Goal: Information Seeking & Learning: Learn about a topic

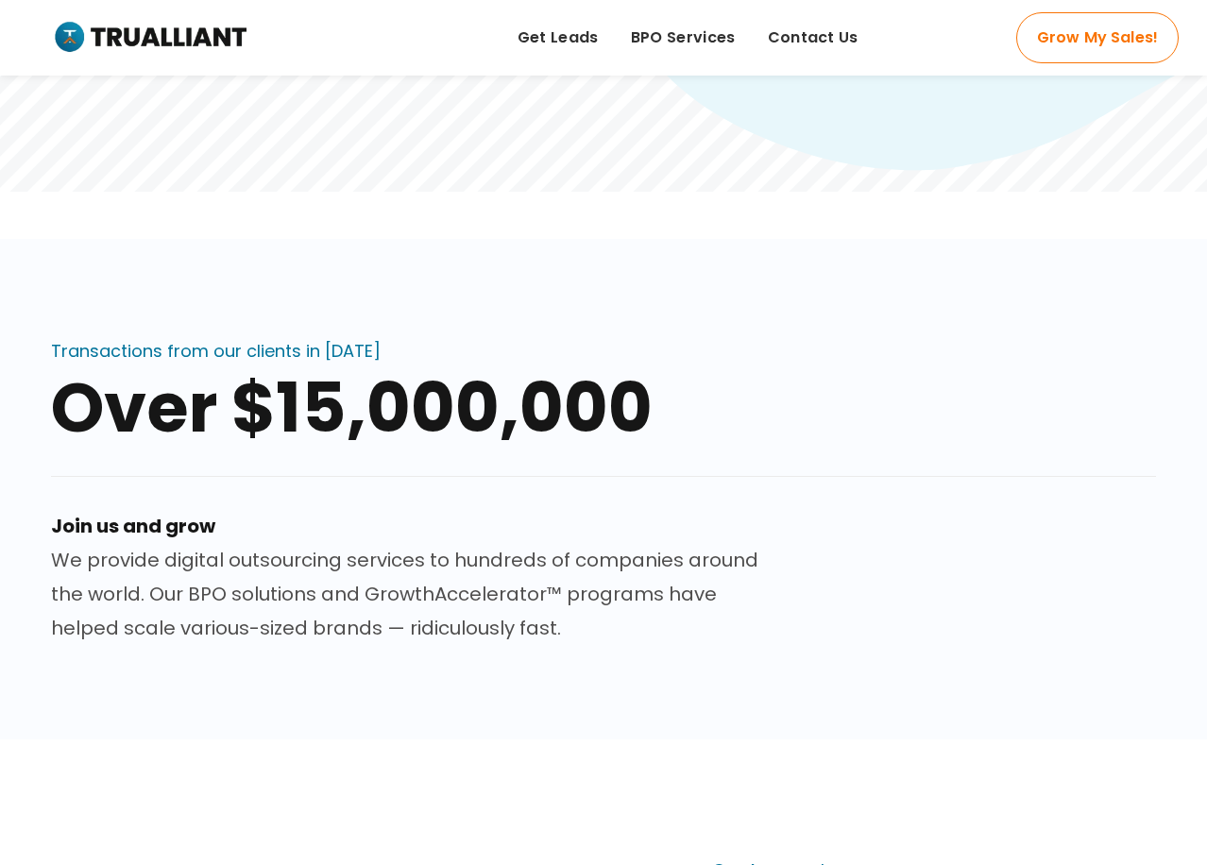
scroll to position [944, 0]
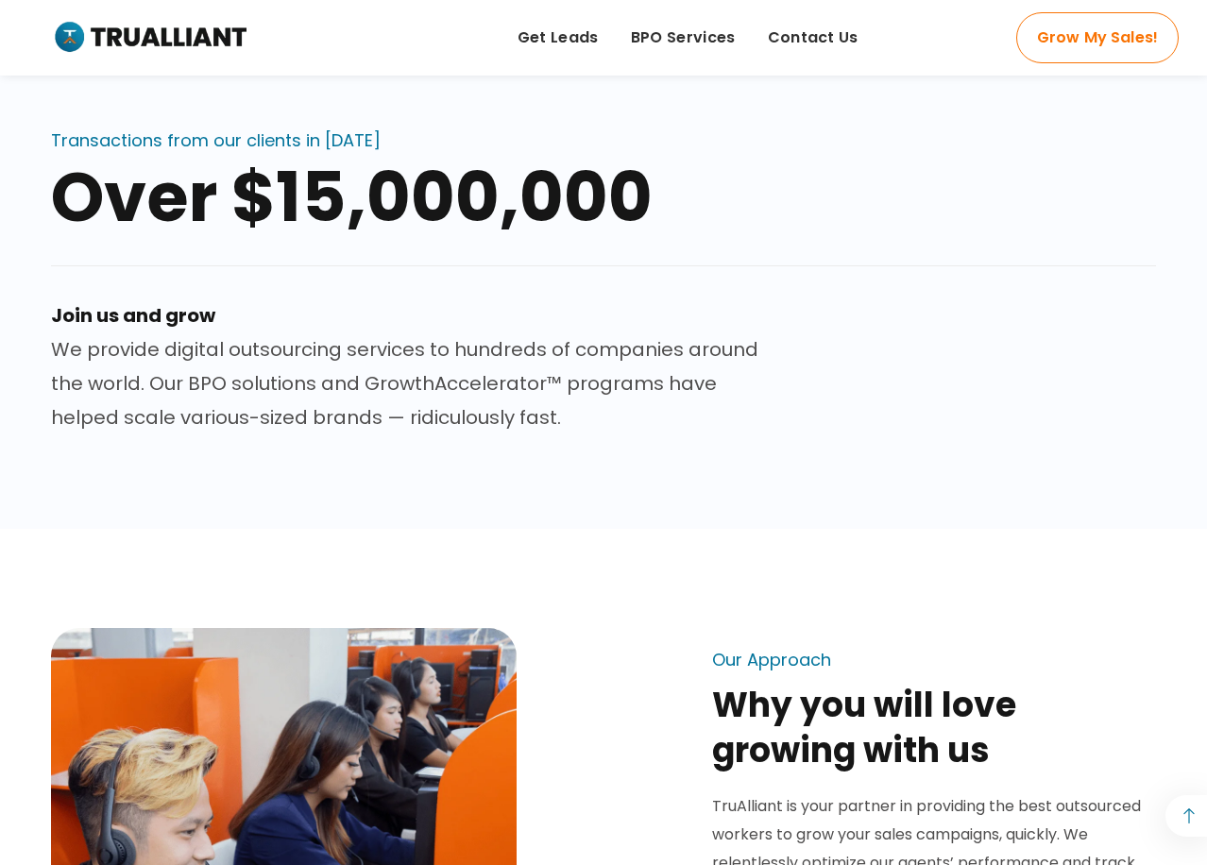
click at [707, 246] on div at bounding box center [603, 247] width 1105 height 33
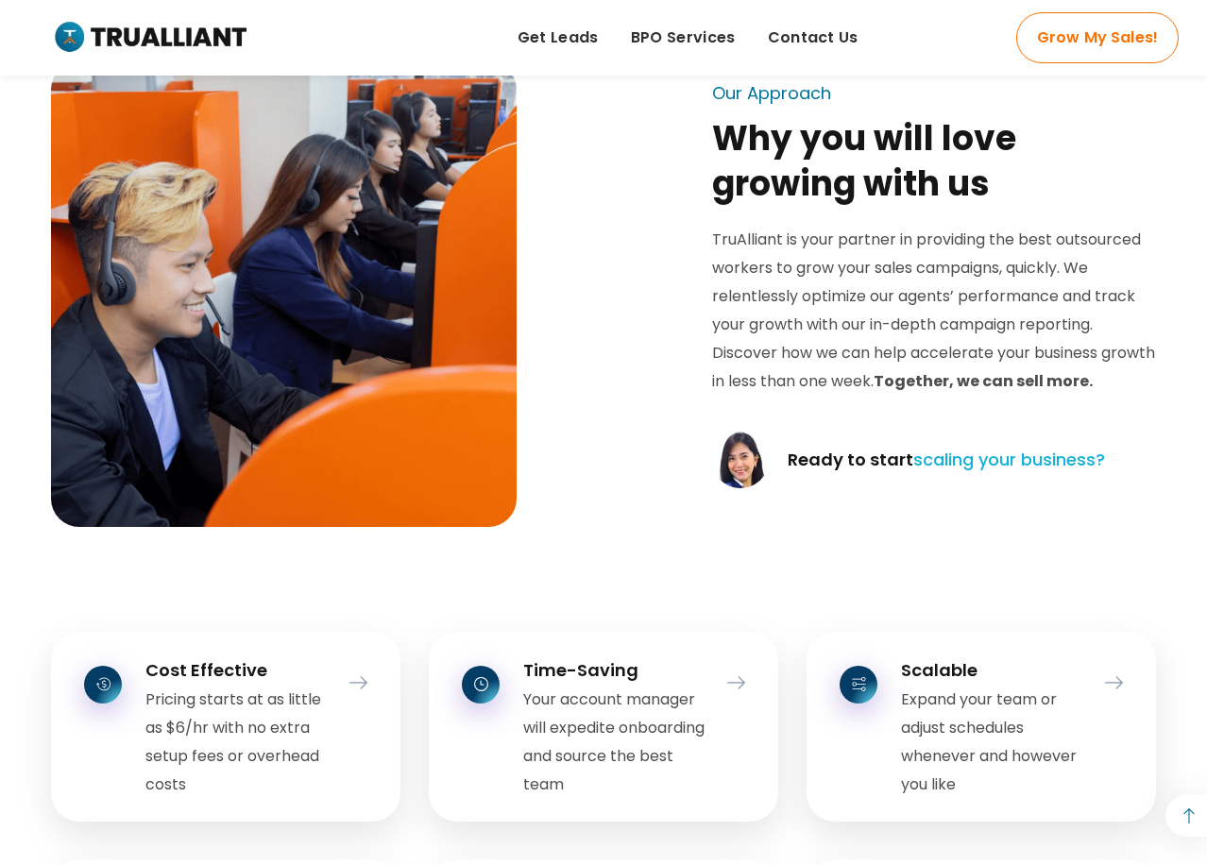
scroll to position [2172, 0]
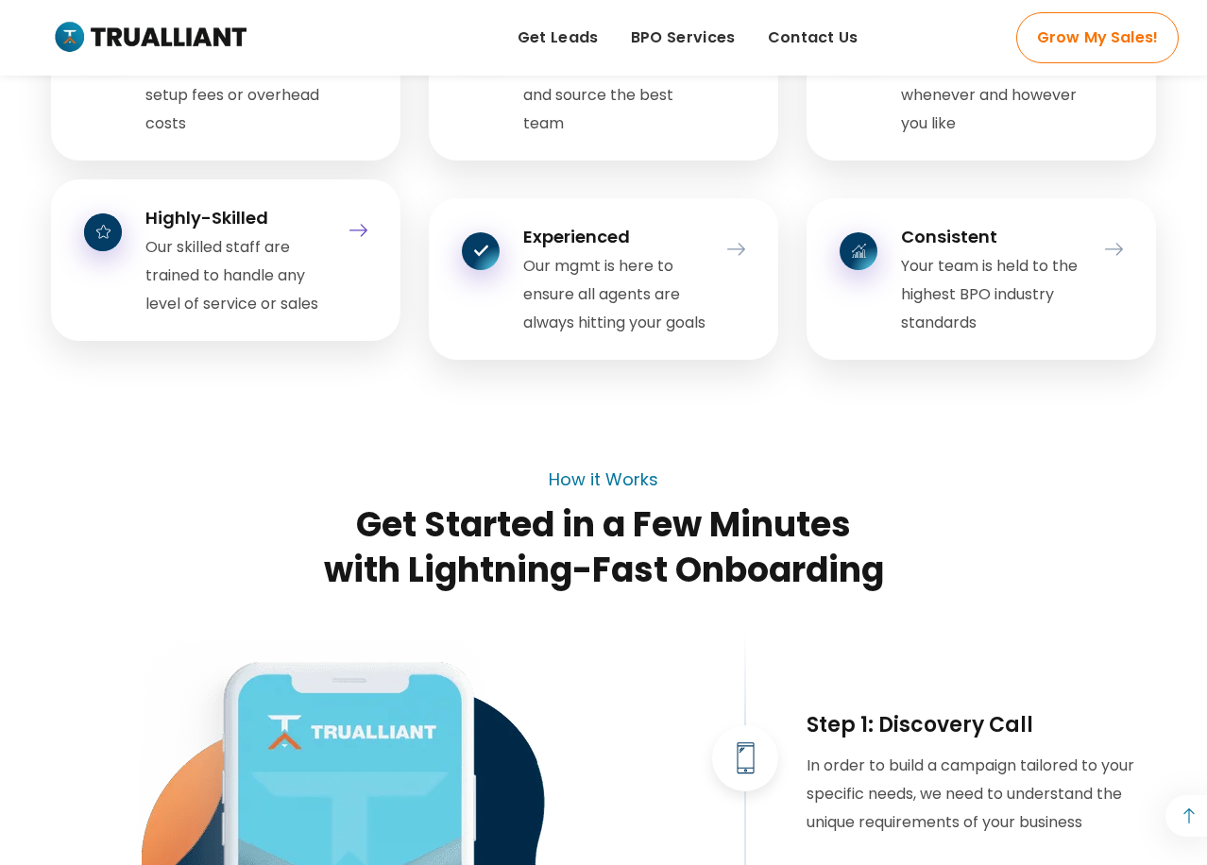
click at [356, 230] on icon at bounding box center [358, 230] width 18 height 25
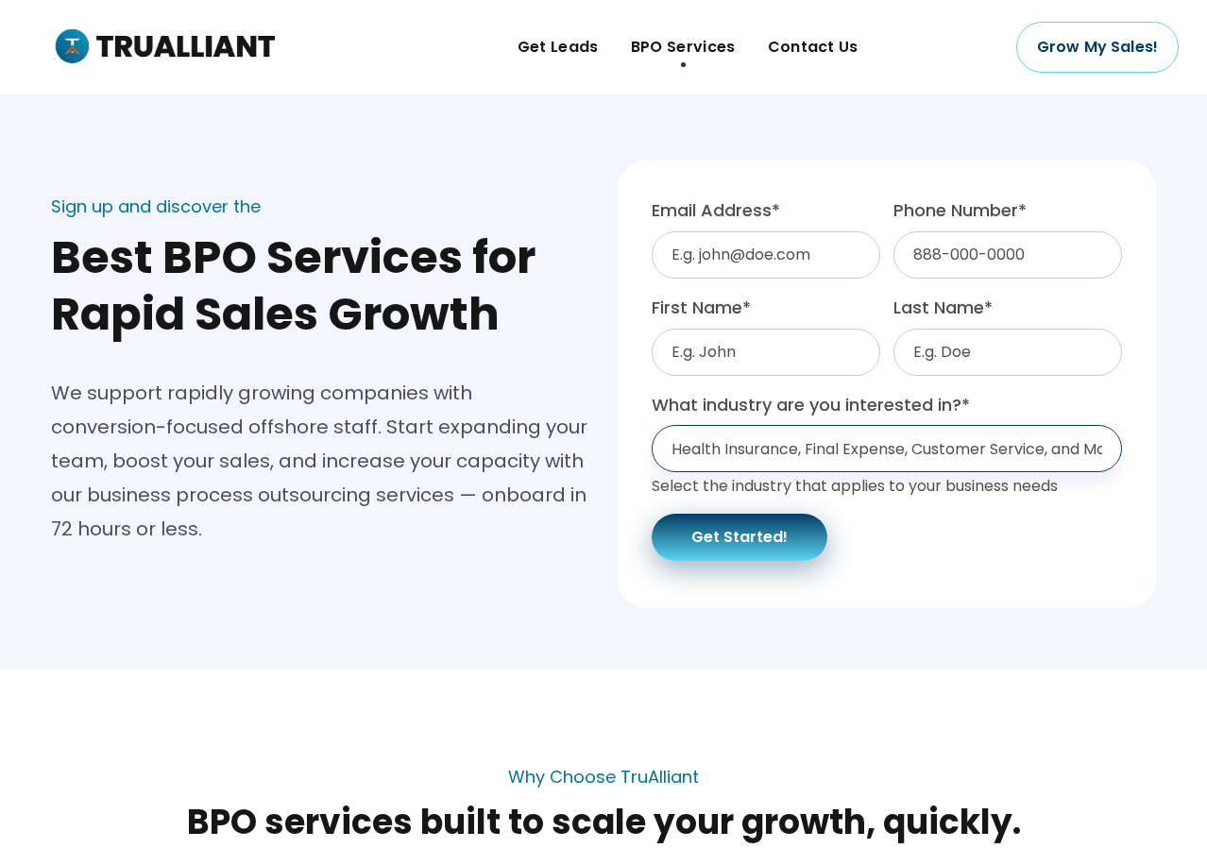
click at [808, 451] on select "Health Insurance, Final Expense, Customer Service, and More... Health Insurance…" at bounding box center [887, 448] width 470 height 47
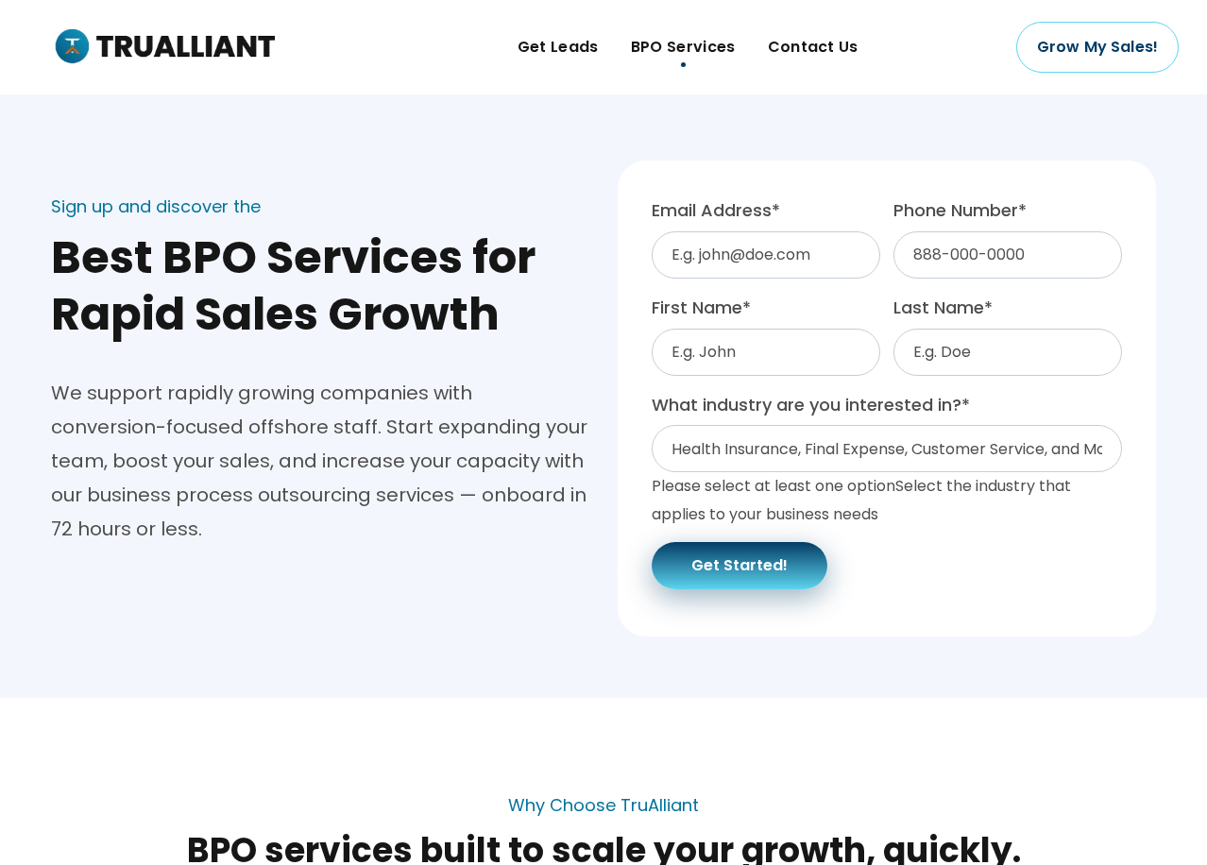
click at [525, 473] on div "We support rapidly growing companies with conversion-focused offshore staff. St…" at bounding box center [320, 461] width 538 height 170
drag, startPoint x: 589, startPoint y: 45, endPoint x: 571, endPoint y: 78, distance: 37.6
click at [589, 45] on span "Get Leads" at bounding box center [557, 47] width 81 height 28
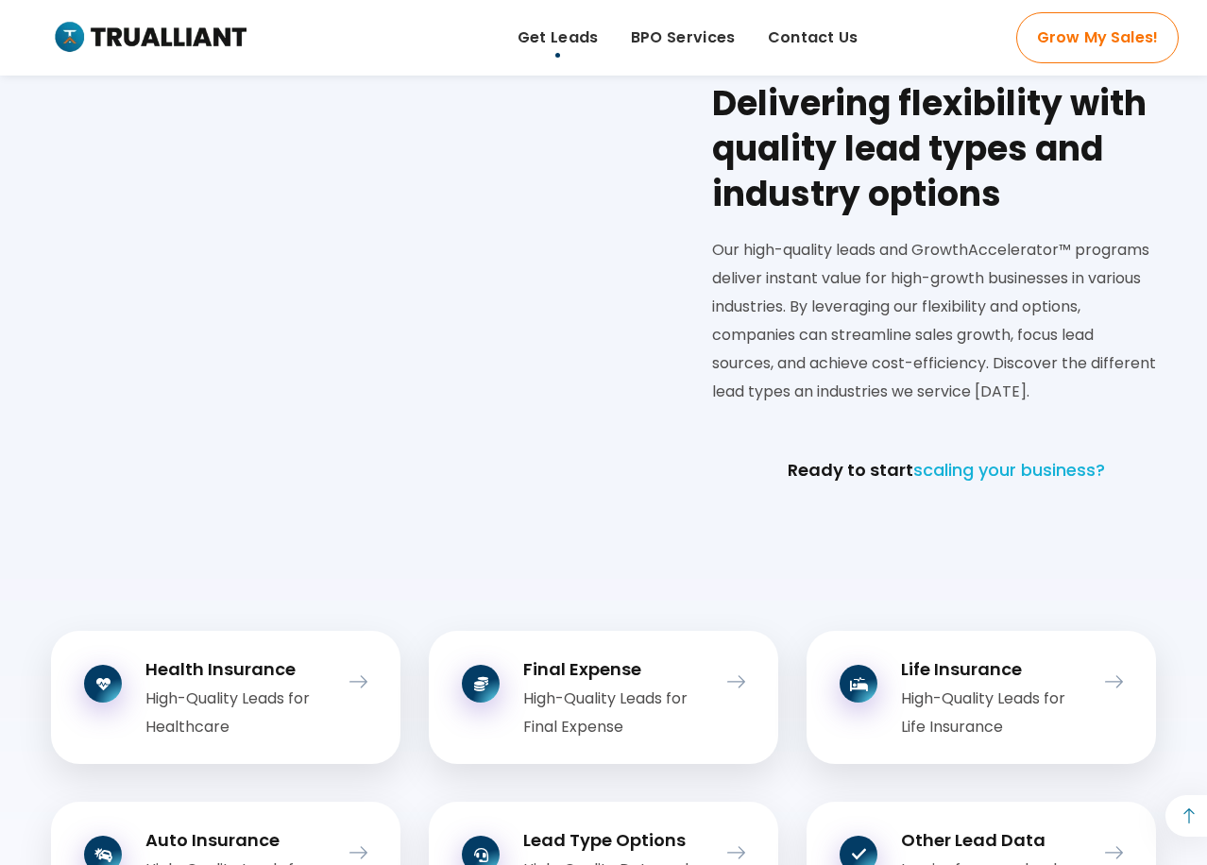
scroll to position [2172, 0]
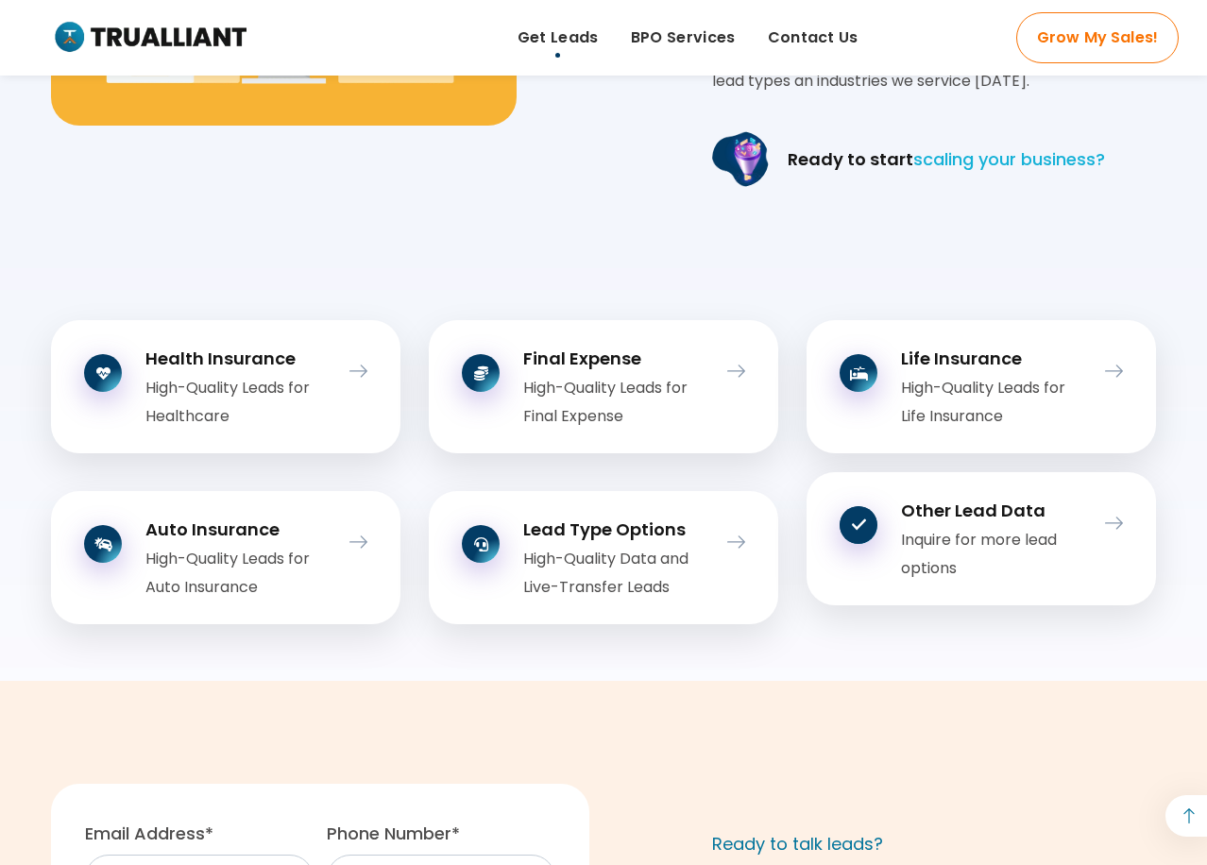
click at [1052, 529] on div "Inquire for more lead options" at bounding box center [993, 554] width 184 height 57
click at [1119, 532] on icon at bounding box center [1114, 523] width 18 height 25
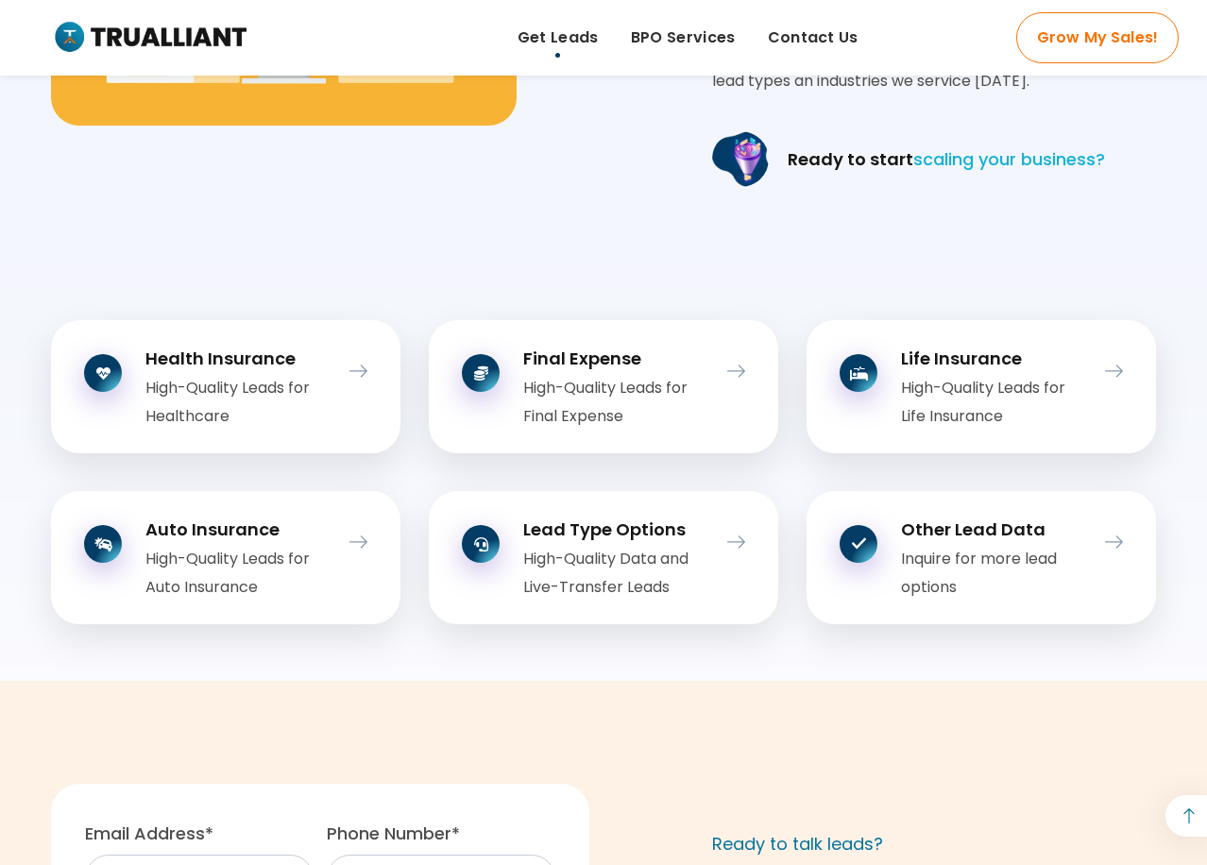
click at [217, 41] on img at bounding box center [149, 38] width 195 height 40
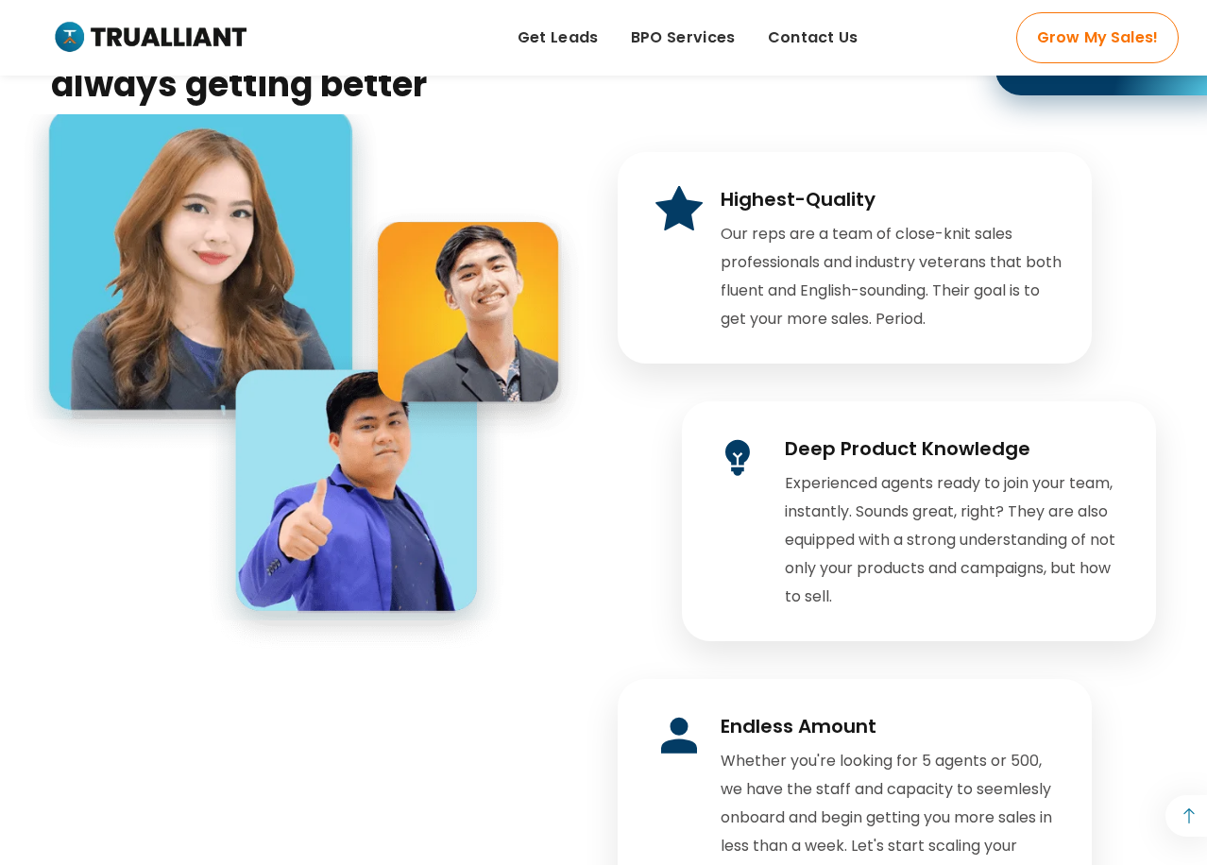
scroll to position [3588, 0]
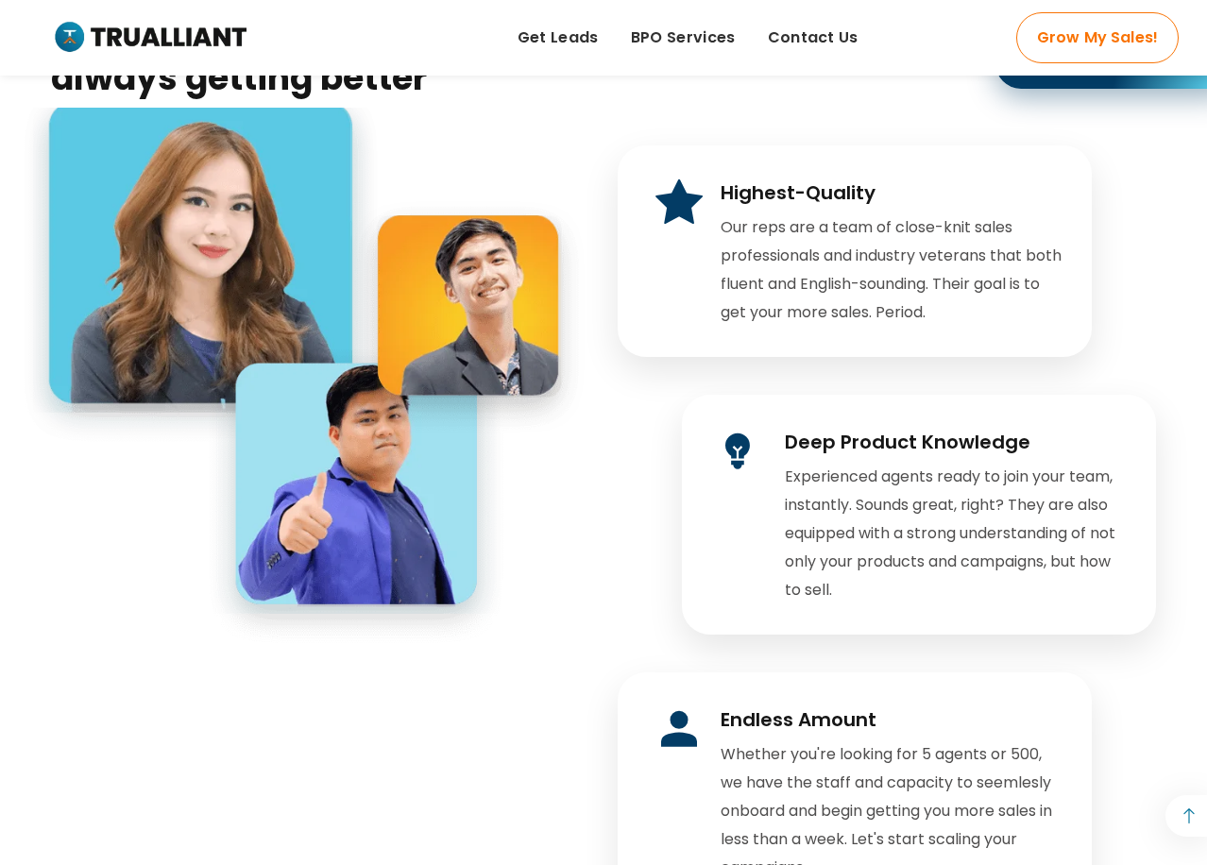
click at [438, 471] on img at bounding box center [306, 377] width 567 height 538
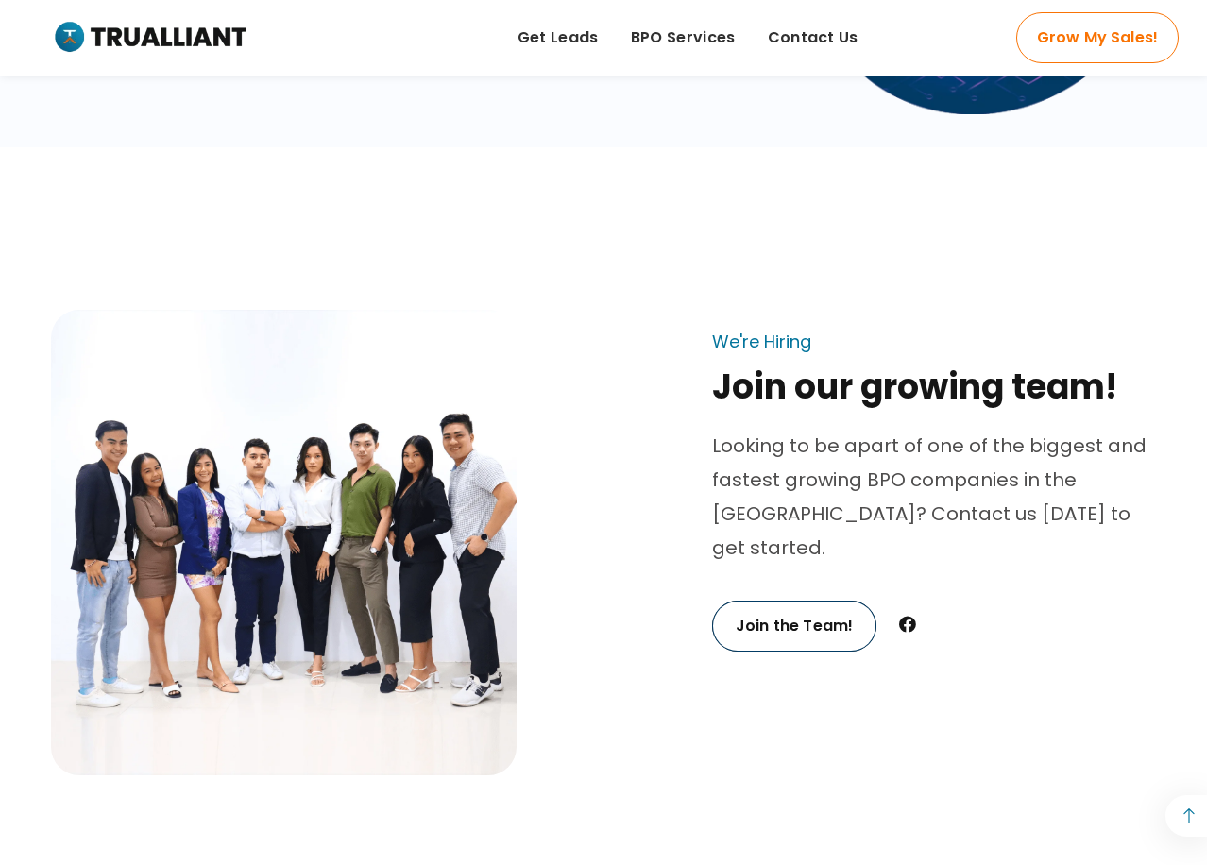
scroll to position [5760, 0]
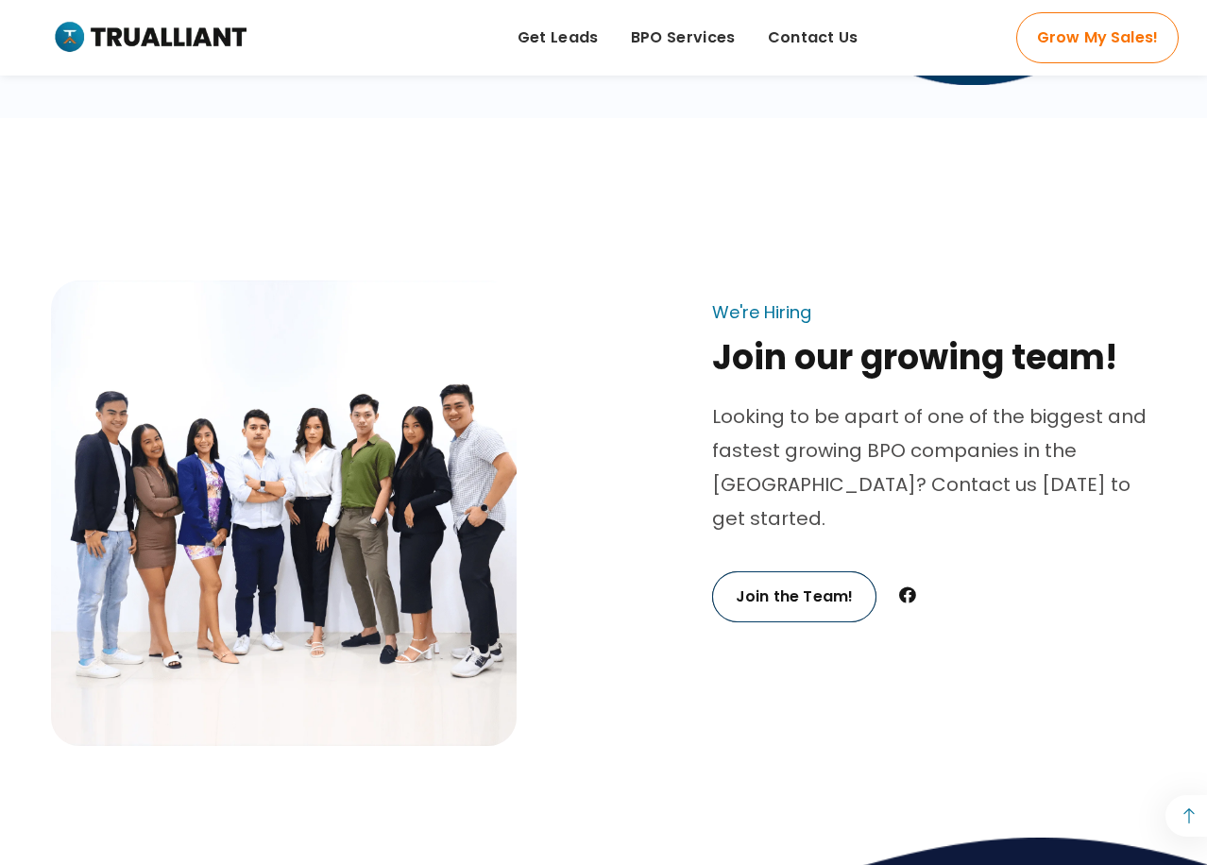
click at [270, 487] on img at bounding box center [284, 513] width 466 height 466
